Goal: Book appointment/travel/reservation

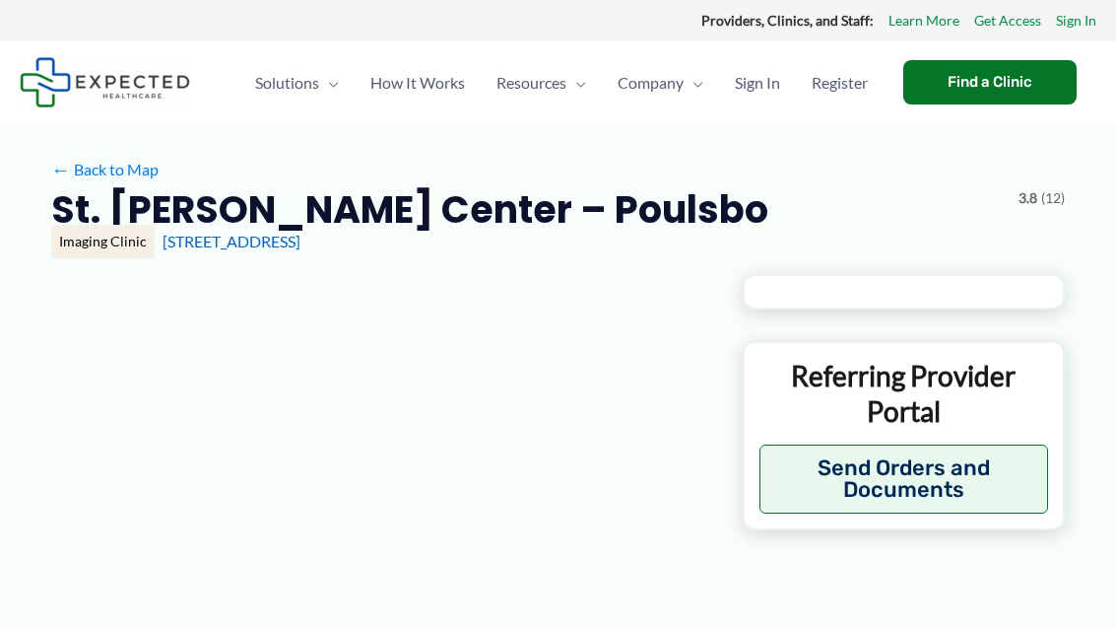
type input "**********"
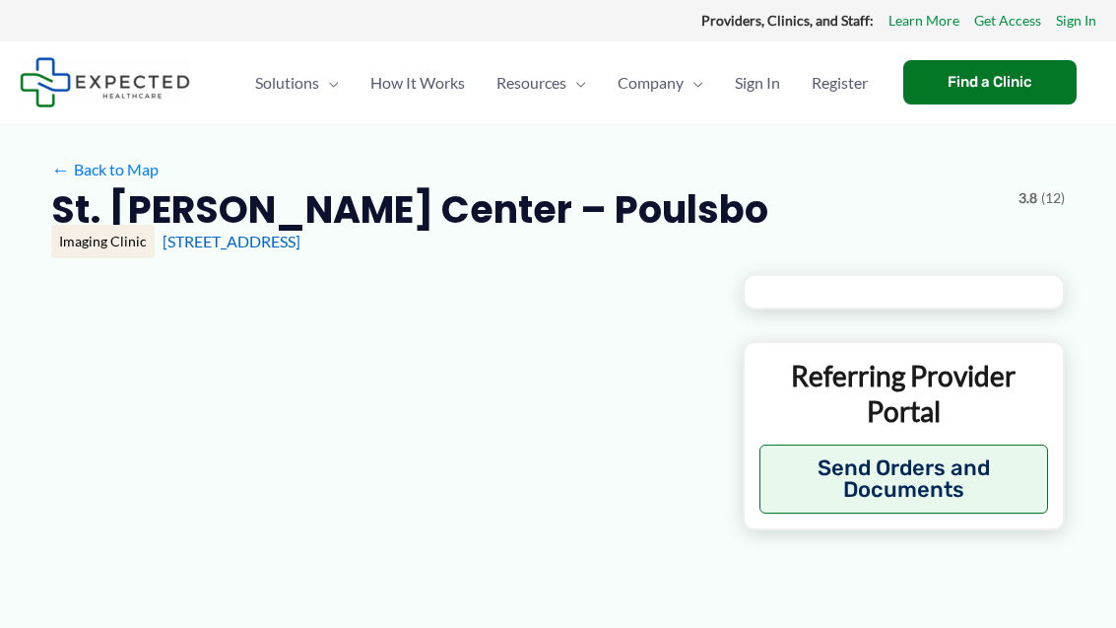
type input "**********"
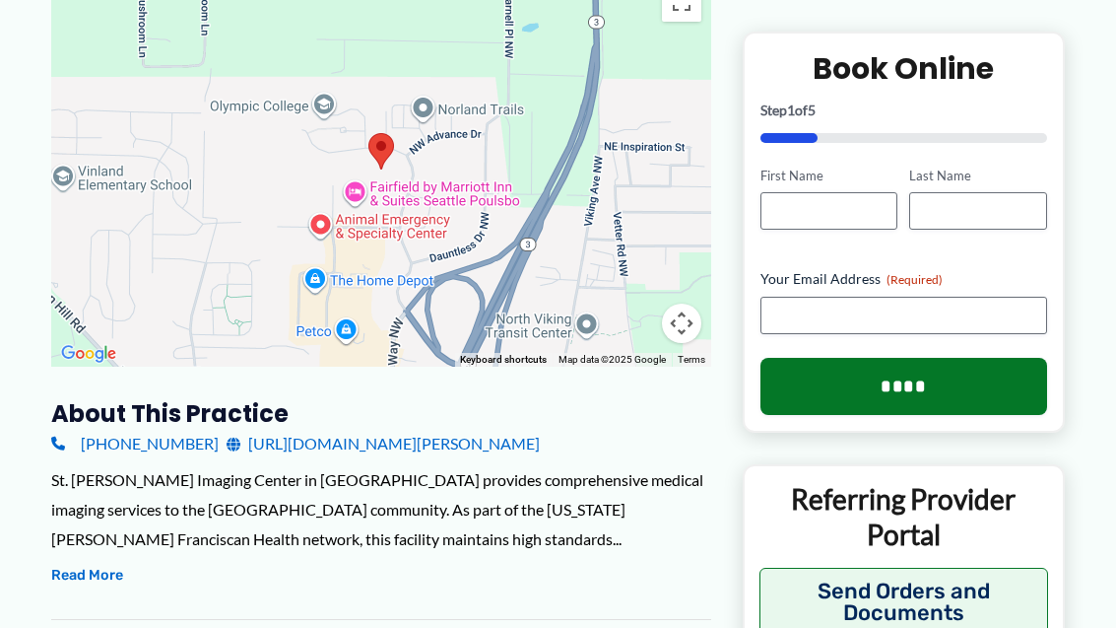
scroll to position [306, 0]
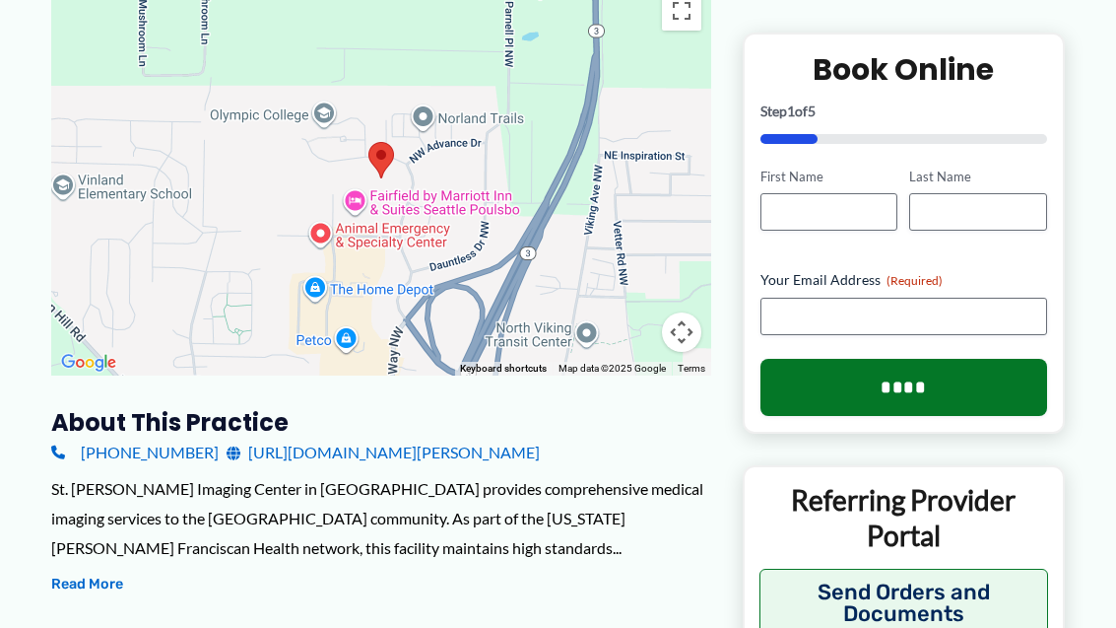
click at [358, 452] on link "[URL][DOMAIN_NAME][PERSON_NAME]" at bounding box center [383, 452] width 313 height 30
